Goal: Task Accomplishment & Management: Use online tool/utility

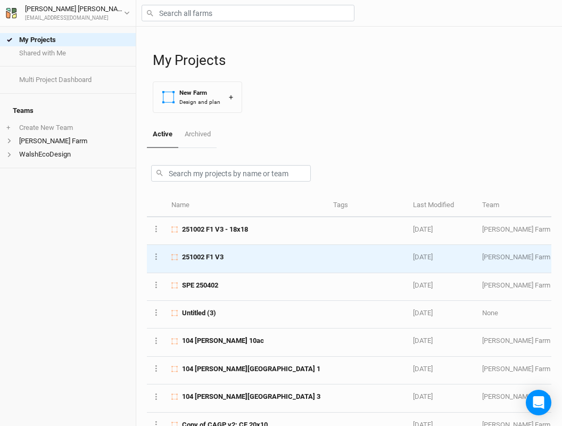
click at [219, 247] on td "251002 F1 V3" at bounding box center [245, 259] width 161 height 28
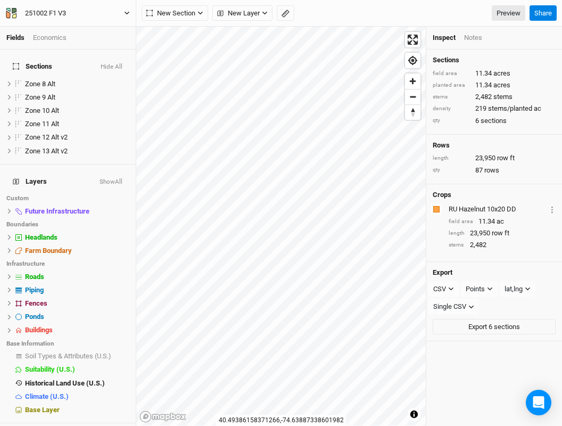
click at [55, 12] on div "251002 F1 V3" at bounding box center [45, 13] width 41 height 11
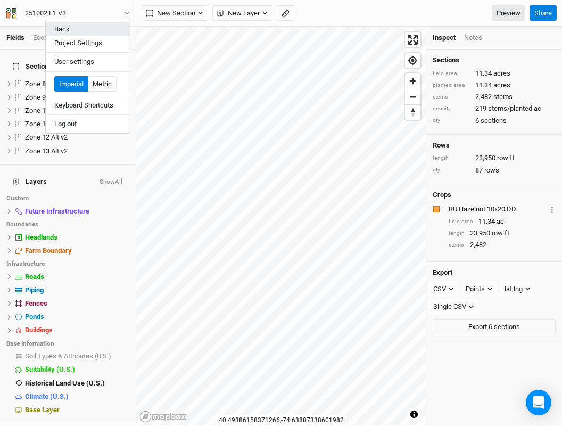
click at [69, 24] on button "Back" at bounding box center [88, 29] width 84 height 14
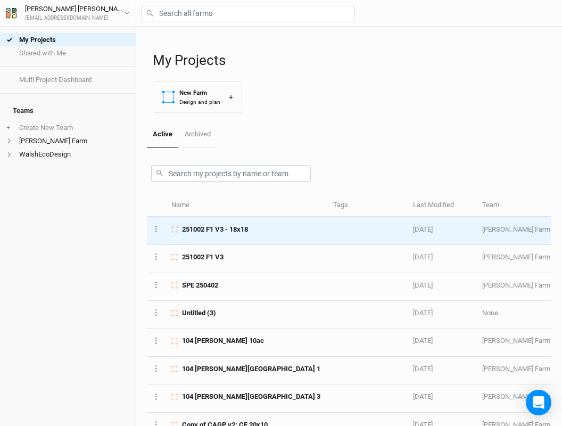
click at [248, 229] on span "251002 F1 V3 - 18x18" at bounding box center [215, 229] width 66 height 10
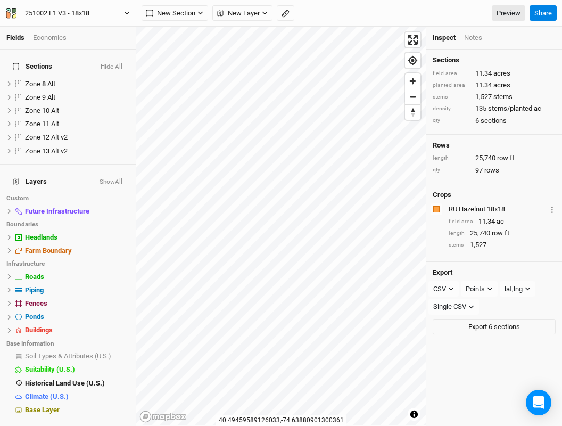
click at [62, 13] on div "251002 F1 V3 - 18x18" at bounding box center [57, 13] width 64 height 11
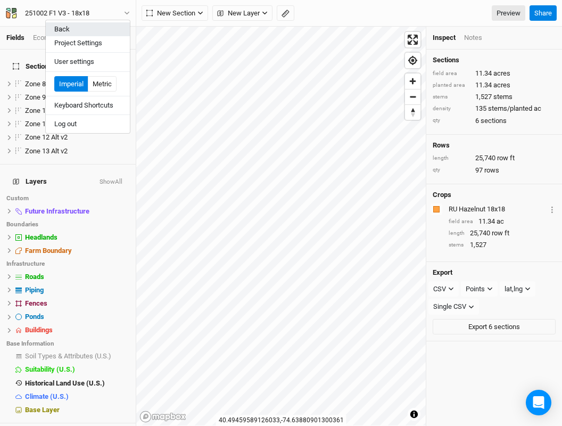
click at [72, 29] on button "Back" at bounding box center [88, 29] width 84 height 14
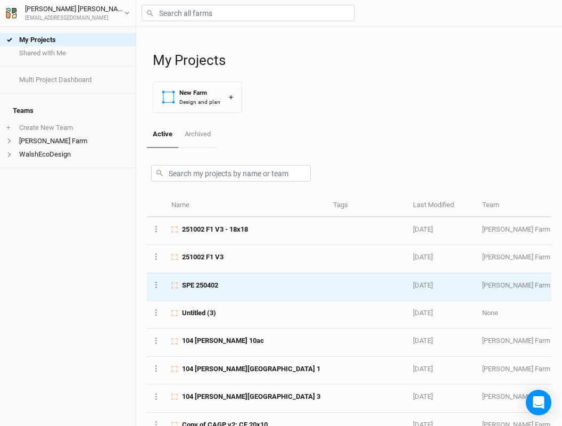
click at [245, 282] on div "SPE 250402" at bounding box center [245, 285] width 149 height 10
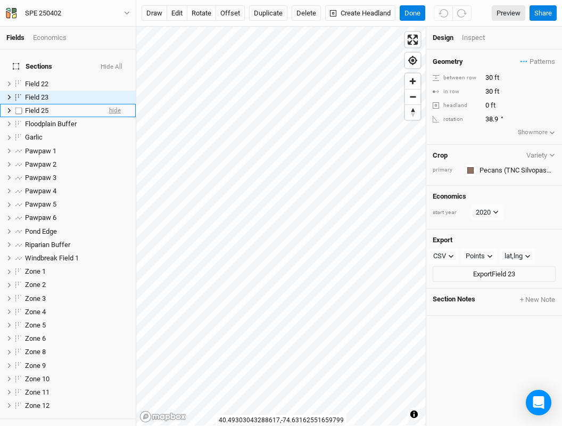
click at [115, 104] on span "hide" at bounding box center [115, 110] width 12 height 13
click at [487, 74] on input "30" at bounding box center [528, 78] width 93 height 12
type input "20"
click at [489, 90] on input "30" at bounding box center [528, 92] width 93 height 12
type input "20"
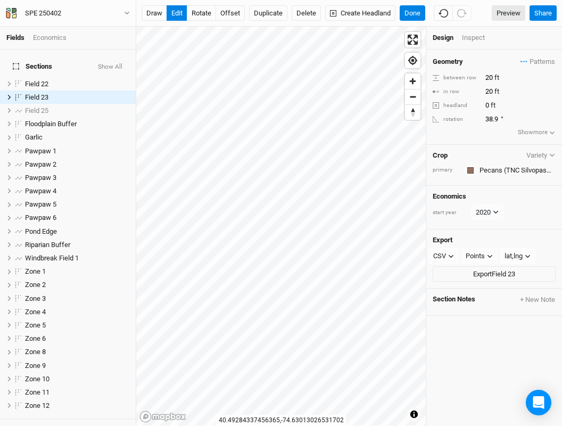
click at [473, 39] on div "Inspect" at bounding box center [481, 38] width 38 height 10
